Goal: Information Seeking & Learning: Learn about a topic

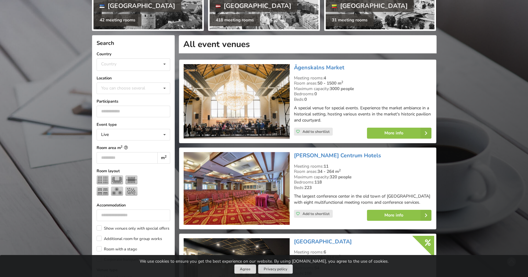
scroll to position [112, 0]
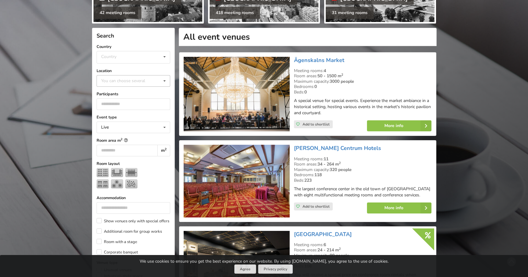
click at [149, 83] on div "You can choose several" at bounding box center [129, 80] width 59 height 7
click at [137, 59] on div "Country Estonia Latvia Lithuania" at bounding box center [134, 57] width 74 height 13
click at [146, 115] on label "Event type" at bounding box center [134, 117] width 74 height 6
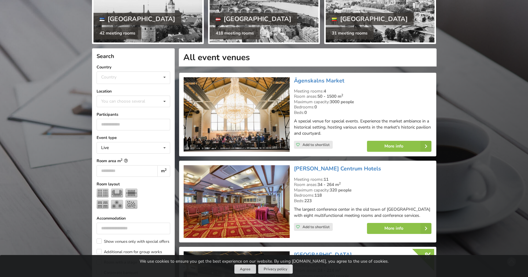
scroll to position [91, 0]
click at [135, 98] on div "You can choose several" at bounding box center [129, 101] width 59 height 7
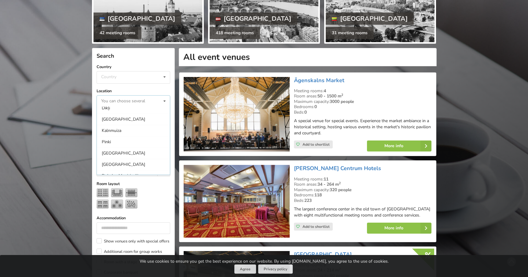
scroll to position [576, 0]
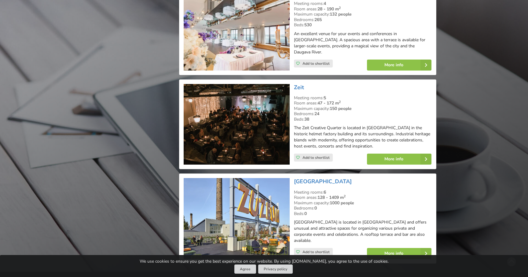
scroll to position [10939, 0]
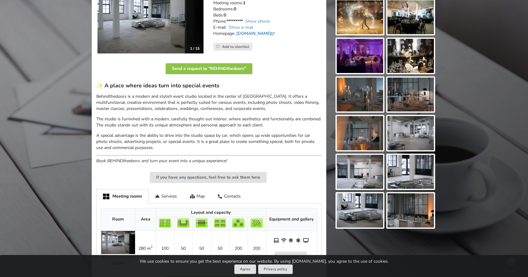
scroll to position [109, 0]
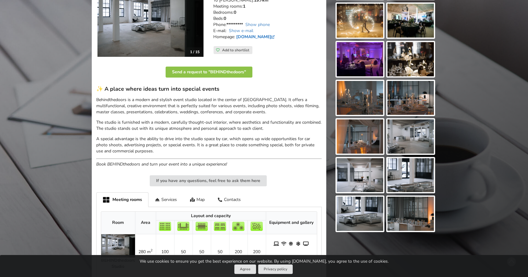
click at [263, 38] on link "[DOMAIN_NAME]" at bounding box center [256, 37] width 40 height 6
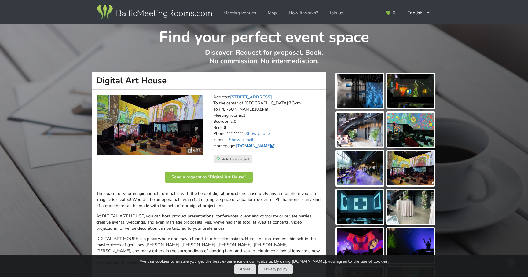
click at [257, 146] on link "digitalarthouse.eu" at bounding box center [256, 146] width 40 height 6
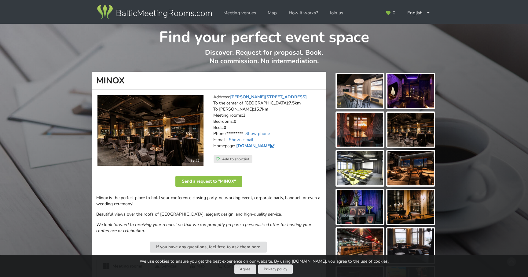
click at [258, 146] on link "minoxcocktailbar.lv" at bounding box center [256, 146] width 40 height 6
